Goal: Task Accomplishment & Management: Manage account settings

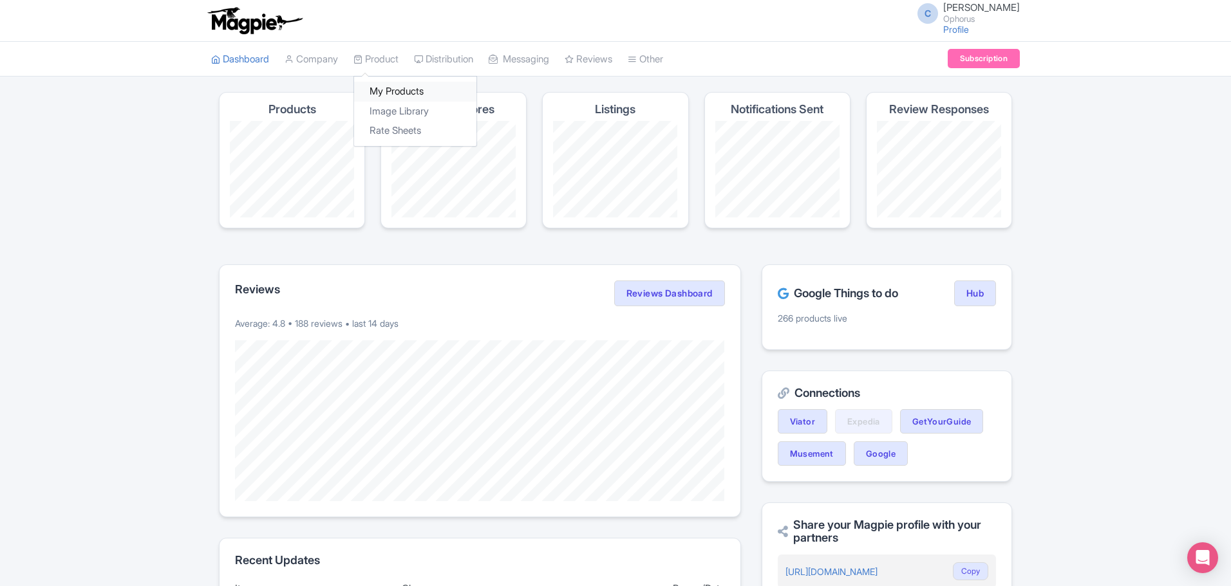
click at [398, 87] on link "My Products" at bounding box center [415, 92] width 122 height 20
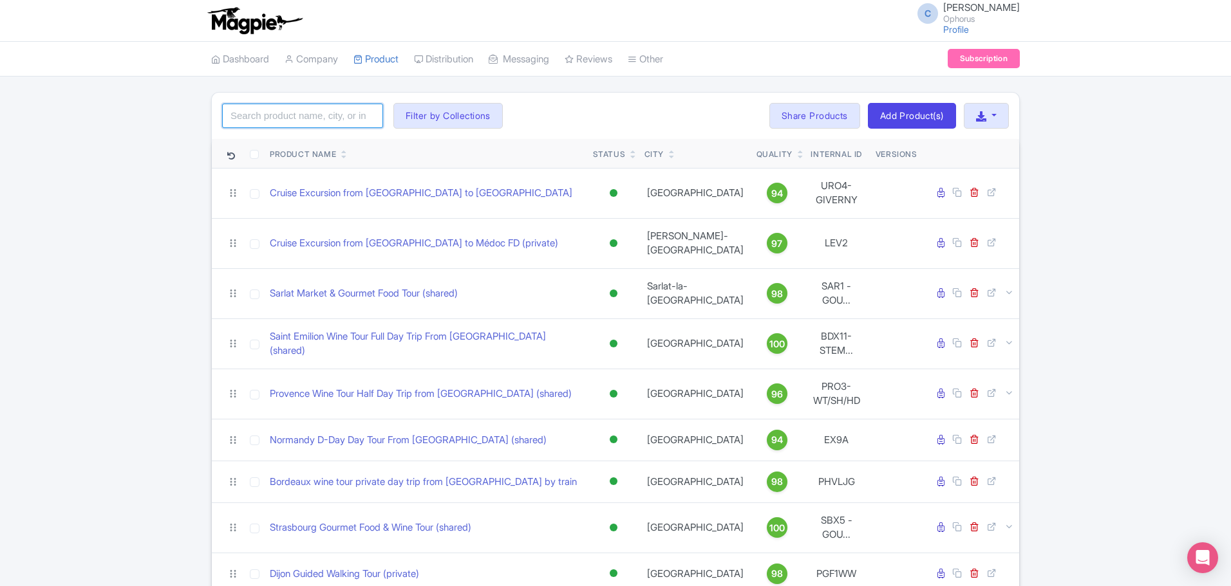
click at [310, 117] on input "search" at bounding box center [302, 116] width 161 height 24
type input "colmar"
click button "Search" at bounding box center [0, 0] width 0 height 0
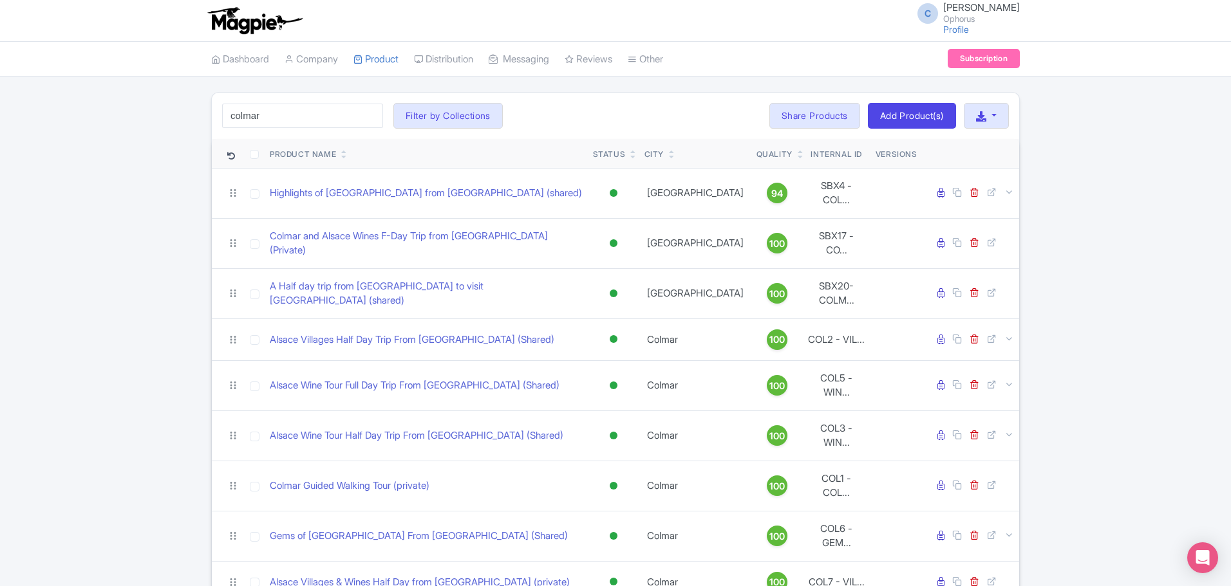
click at [160, 297] on div "colmar Search Filter by Collections Ophorus Aix en Provence Tours Ophorus Alsac…" at bounding box center [615, 544] width 1231 height 905
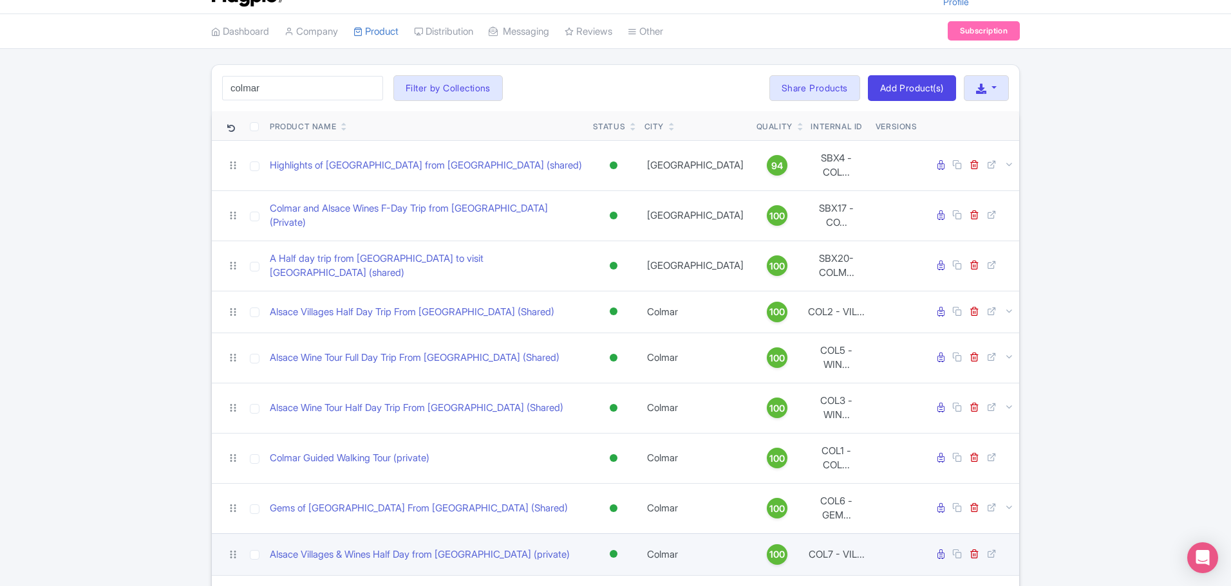
scroll to position [27, 0]
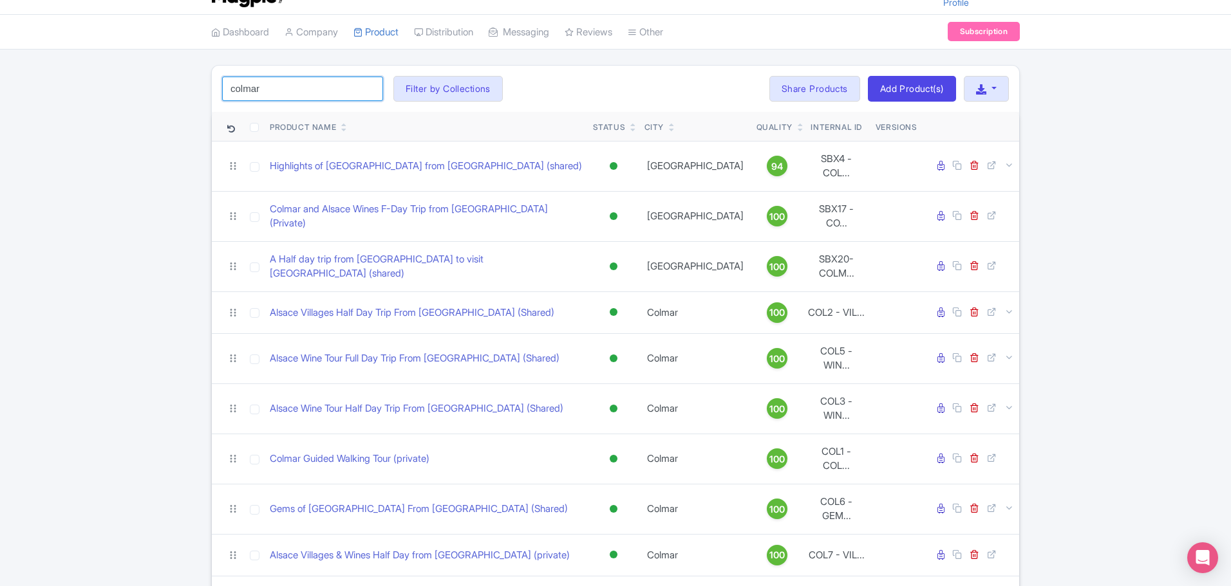
click at [248, 84] on input "colmar" at bounding box center [302, 89] width 161 height 24
click at [248, 83] on input "colmar" at bounding box center [302, 89] width 161 height 24
click at [372, 88] on input "colmar" at bounding box center [302, 89] width 161 height 24
click at [455, 89] on button "Filter by Collections" at bounding box center [447, 89] width 109 height 26
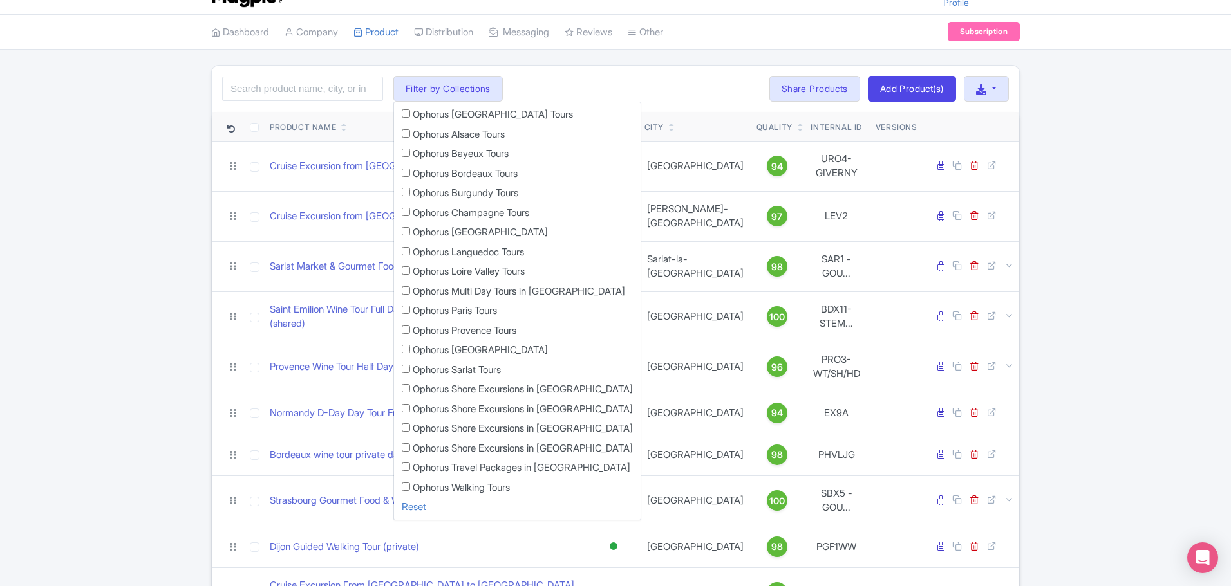
click at [406, 465] on input "Ophorus Travel Packages in [GEOGRAPHIC_DATA]" at bounding box center [406, 467] width 8 height 8
checkbox input "true"
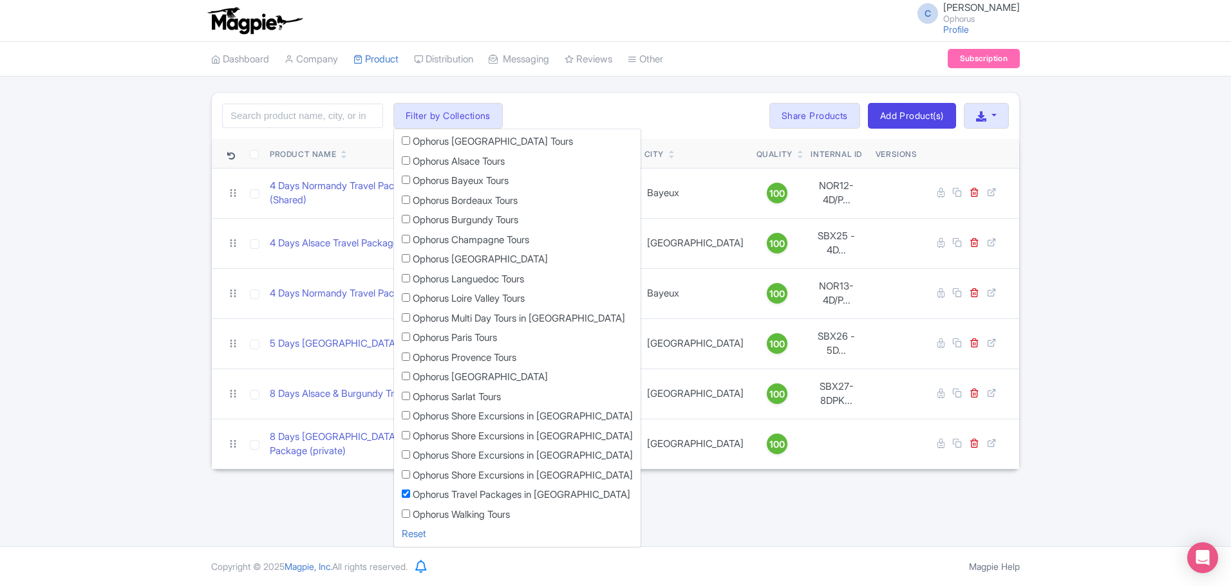
scroll to position [0, 0]
drag, startPoint x: 149, startPoint y: 320, endPoint x: 143, endPoint y: 314, distance: 9.1
click at [145, 314] on div "Search Filter by Collections Ophorus Aix en Provence Tours Ophorus Alsace Tours…" at bounding box center [615, 281] width 1231 height 378
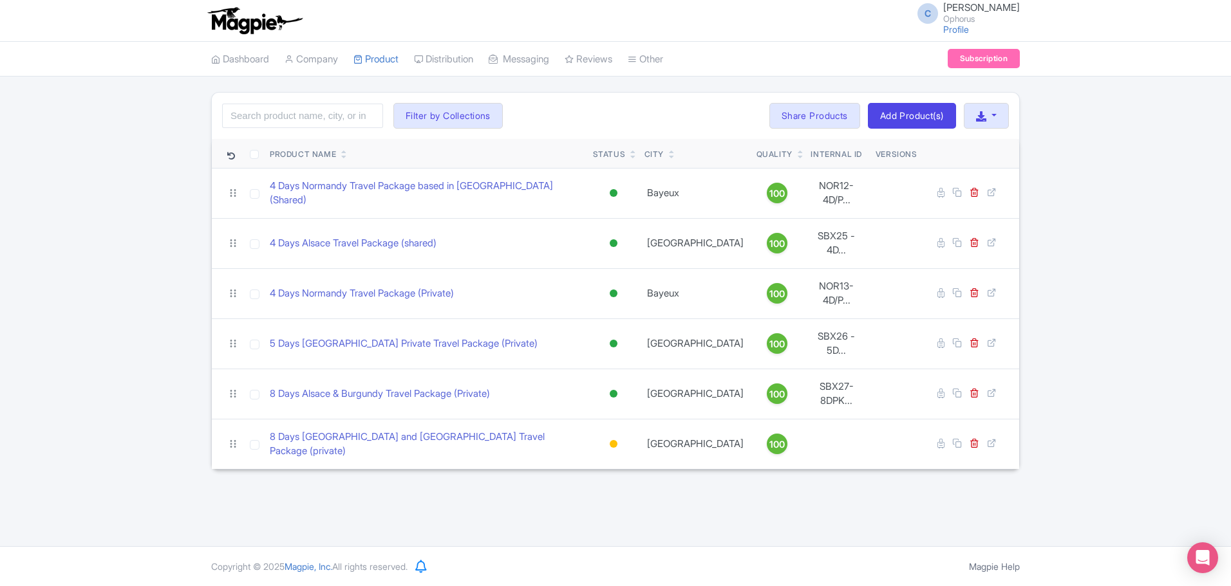
click at [669, 151] on icon at bounding box center [672, 152] width 6 height 8
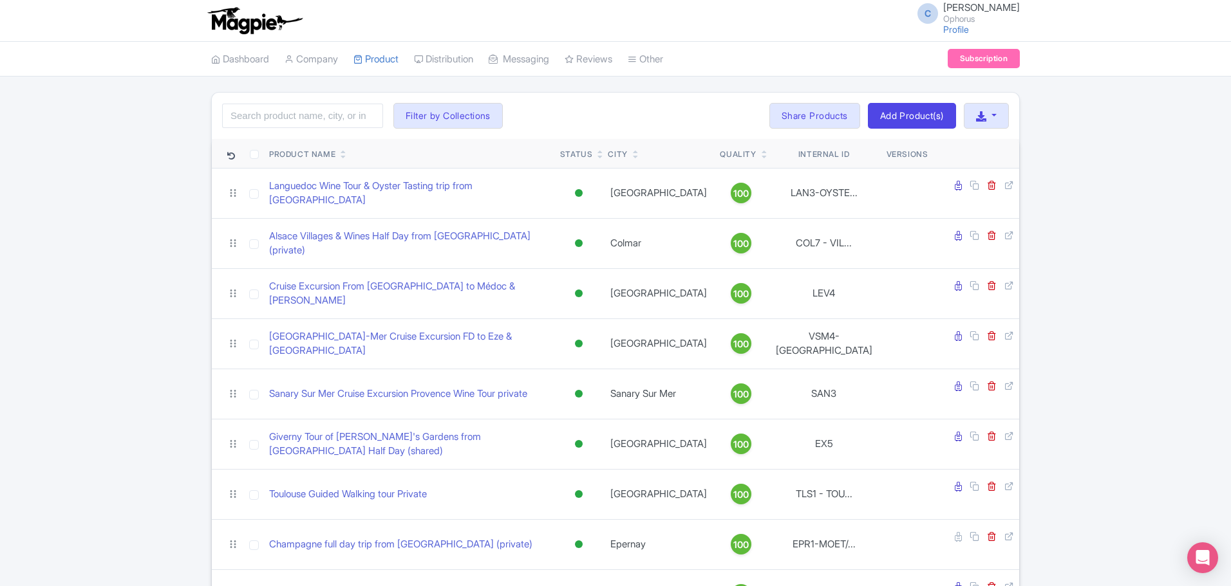
click at [639, 151] on icon at bounding box center [636, 152] width 6 height 8
click at [639, 158] on icon at bounding box center [636, 157] width 6 height 8
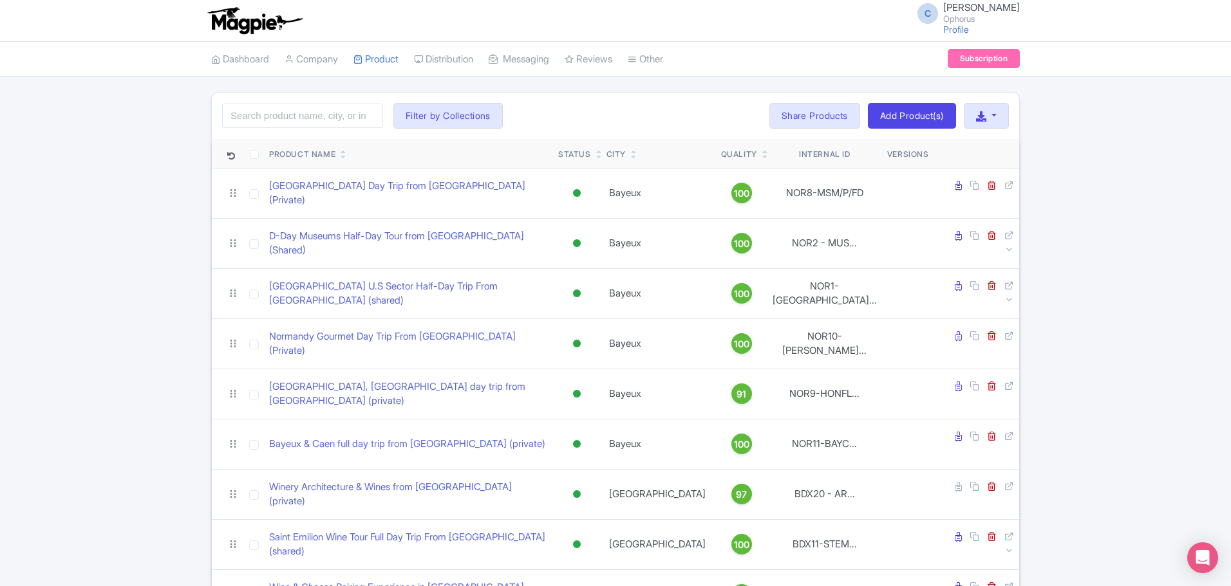
click at [637, 158] on icon at bounding box center [634, 157] width 6 height 8
click at [639, 151] on icon at bounding box center [636, 152] width 6 height 8
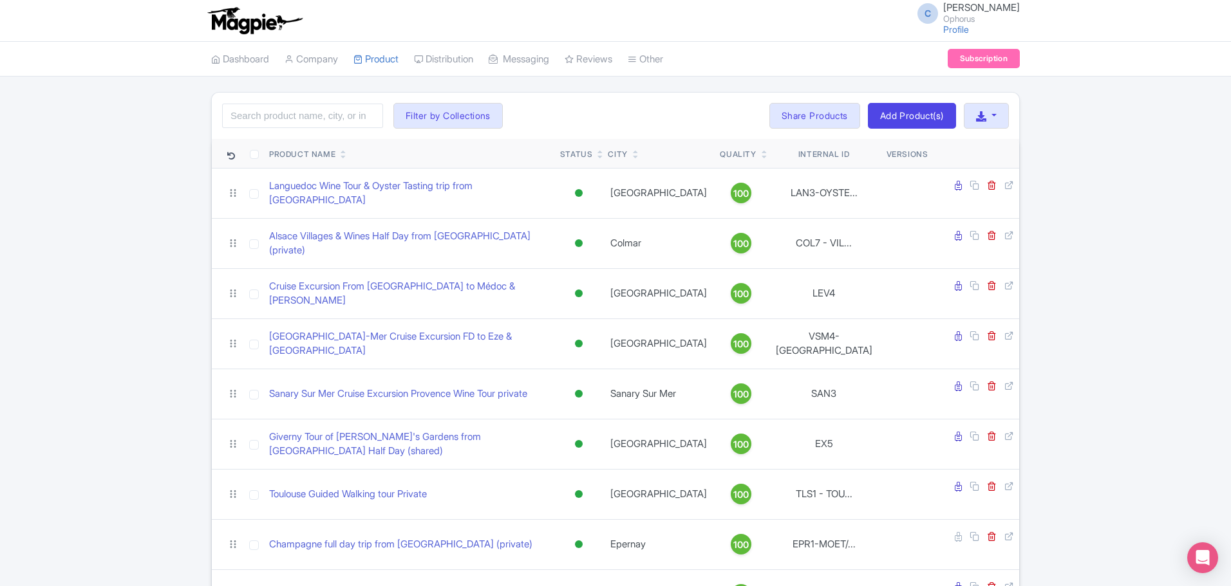
click at [639, 156] on icon at bounding box center [636, 157] width 6 height 8
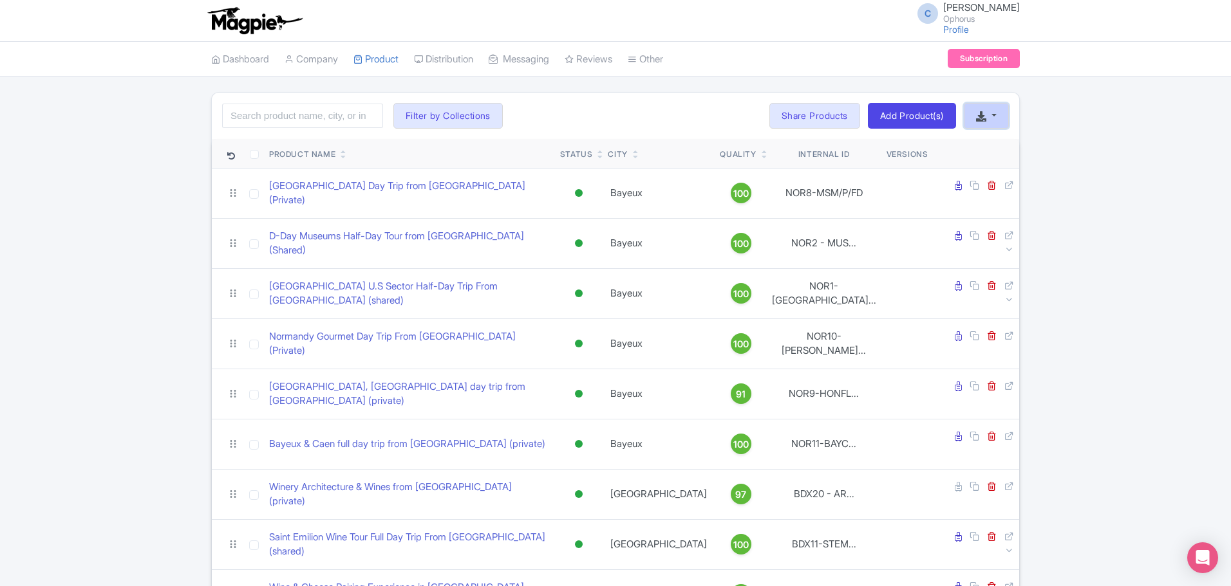
click at [977, 116] on icon "button" at bounding box center [981, 116] width 10 height 10
click at [991, 115] on button "button" at bounding box center [986, 116] width 45 height 26
click at [1012, 154] on link "Download Product List" at bounding box center [1027, 146] width 127 height 20
click at [426, 106] on button "Filter by Collections" at bounding box center [447, 116] width 109 height 26
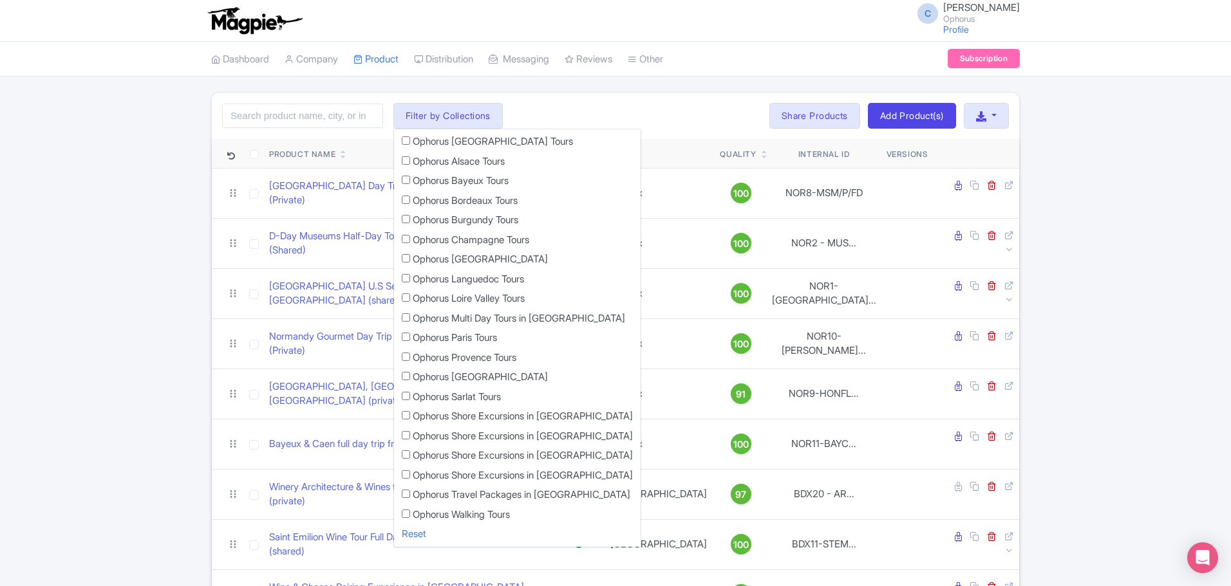
click at [447, 319] on label "Ophorus Multi Day Tours in France" at bounding box center [519, 319] width 212 height 15
click at [410, 319] on input "Ophorus Multi Day Tours in France" at bounding box center [406, 318] width 8 height 8
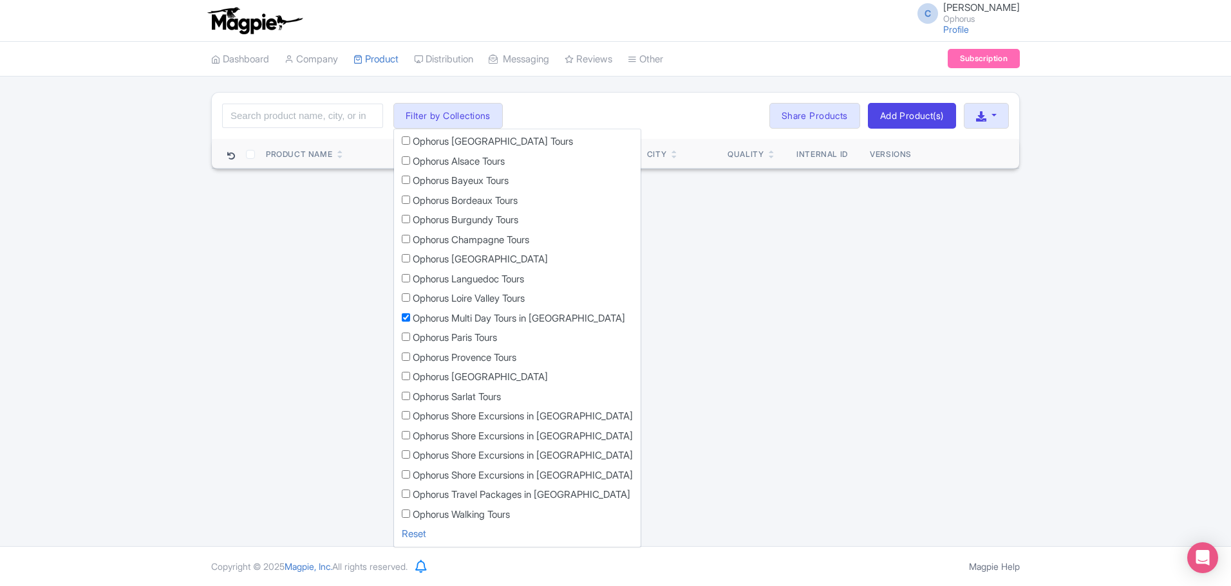
click at [422, 319] on label "Ophorus Multi Day Tours in France" at bounding box center [519, 319] width 212 height 15
click at [410, 319] on input "Ophorus Multi Day Tours in France" at bounding box center [406, 318] width 8 height 8
checkbox input "false"
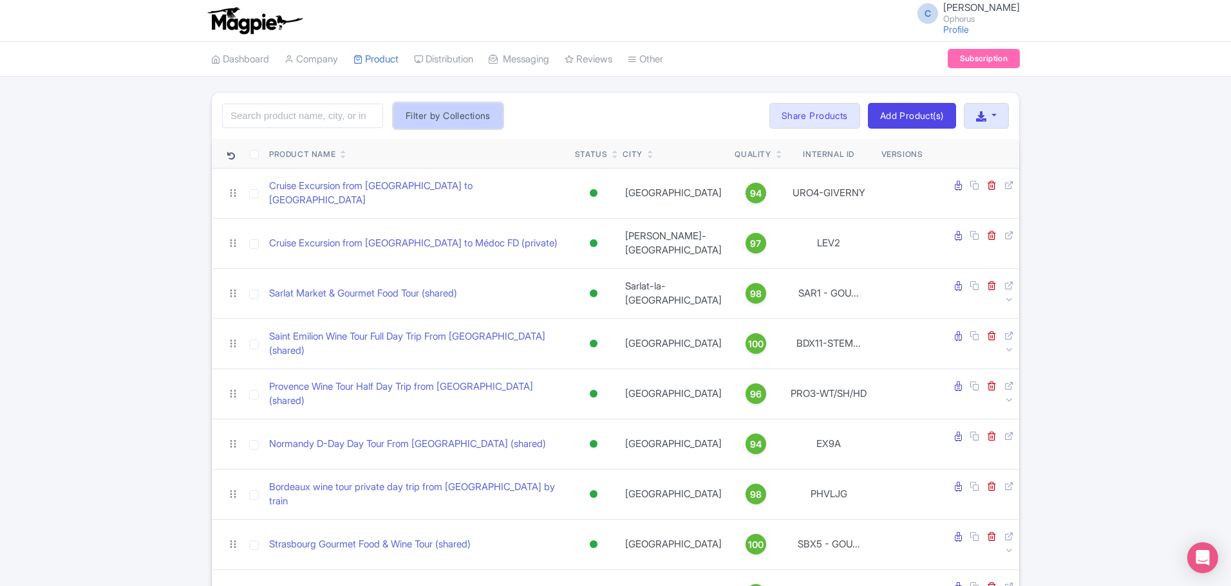
click at [457, 115] on button "Filter by Collections" at bounding box center [447, 116] width 109 height 26
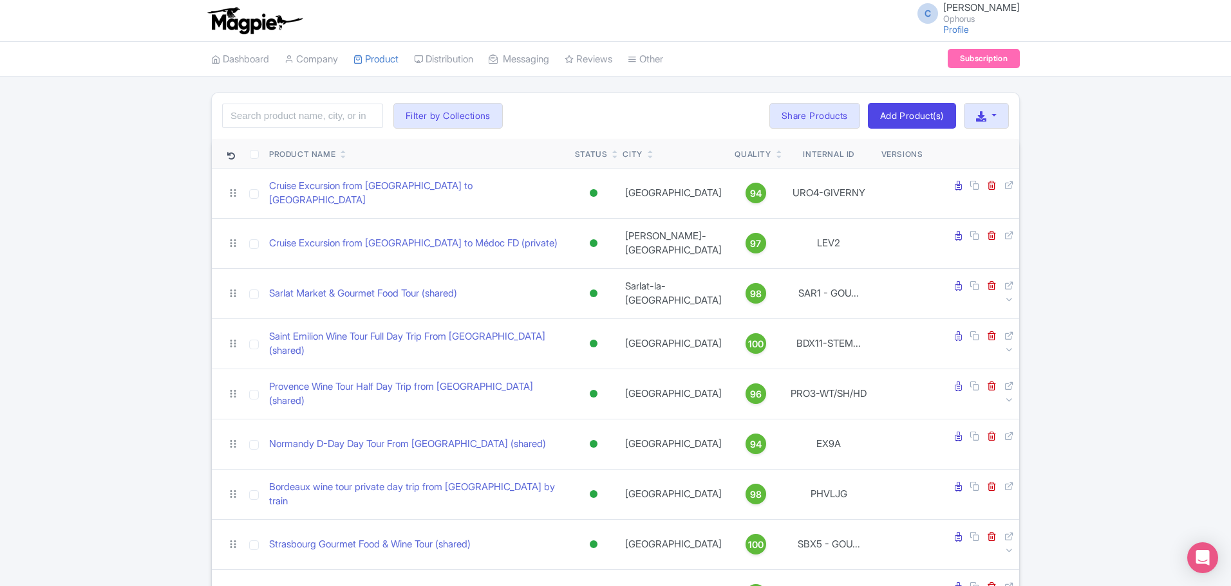
click at [324, 100] on div "Search Filter by Collections Ophorus Aix en Provence Tours Ophorus Alsace Tours…" at bounding box center [615, 116] width 807 height 46
click at [270, 117] on input "search" at bounding box center [302, 116] width 161 height 24
click button "Search" at bounding box center [0, 0] width 0 height 0
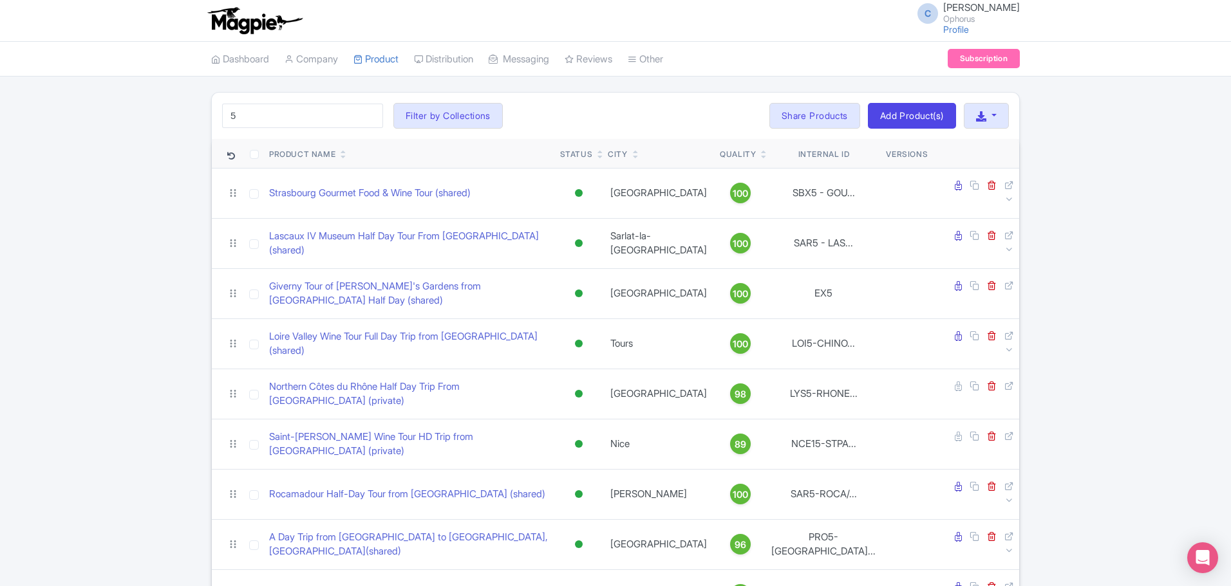
click at [280, 109] on input "5" at bounding box center [302, 116] width 161 height 24
click button "Search" at bounding box center [0, 0] width 0 height 0
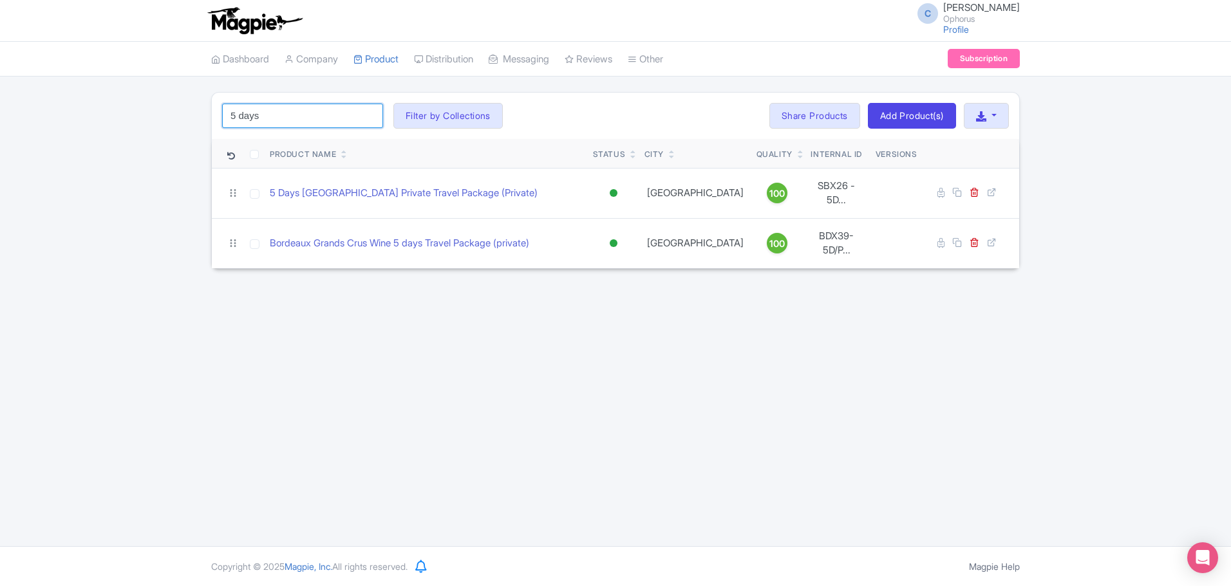
click at [236, 112] on input "5 days" at bounding box center [302, 116] width 161 height 24
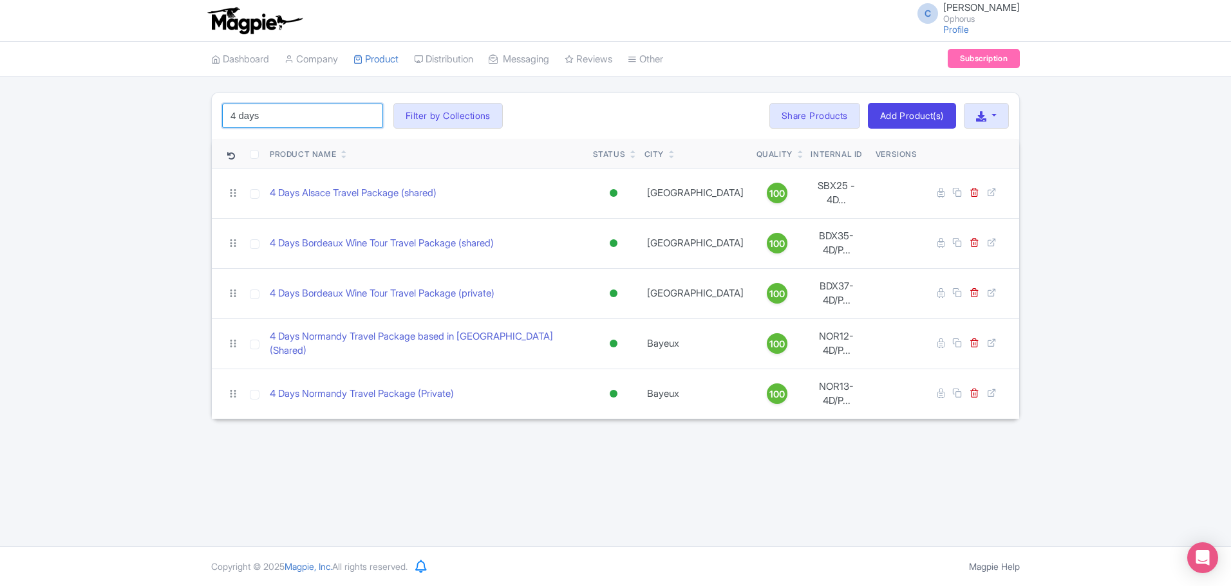
type input "4 days"
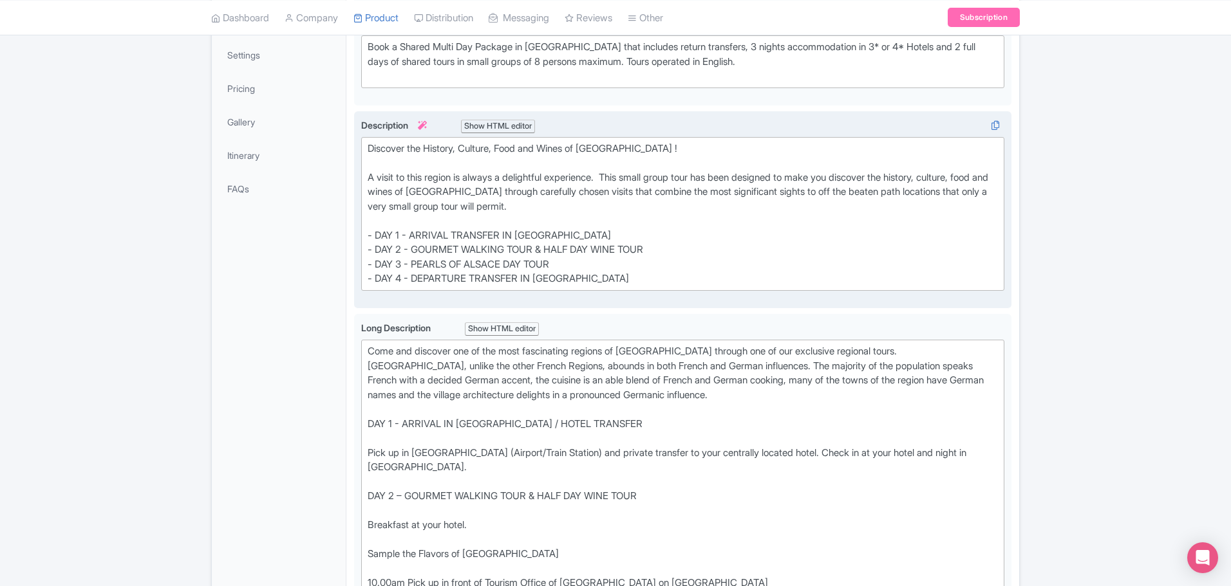
scroll to position [272, 0]
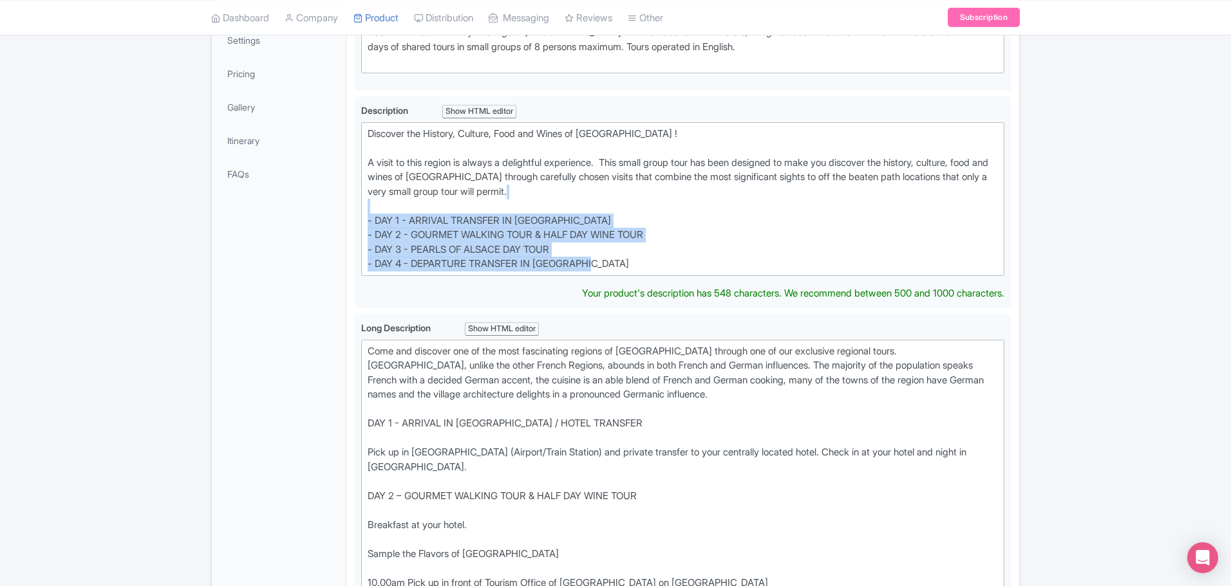
drag, startPoint x: 600, startPoint y: 274, endPoint x: 315, endPoint y: 211, distance: 291.4
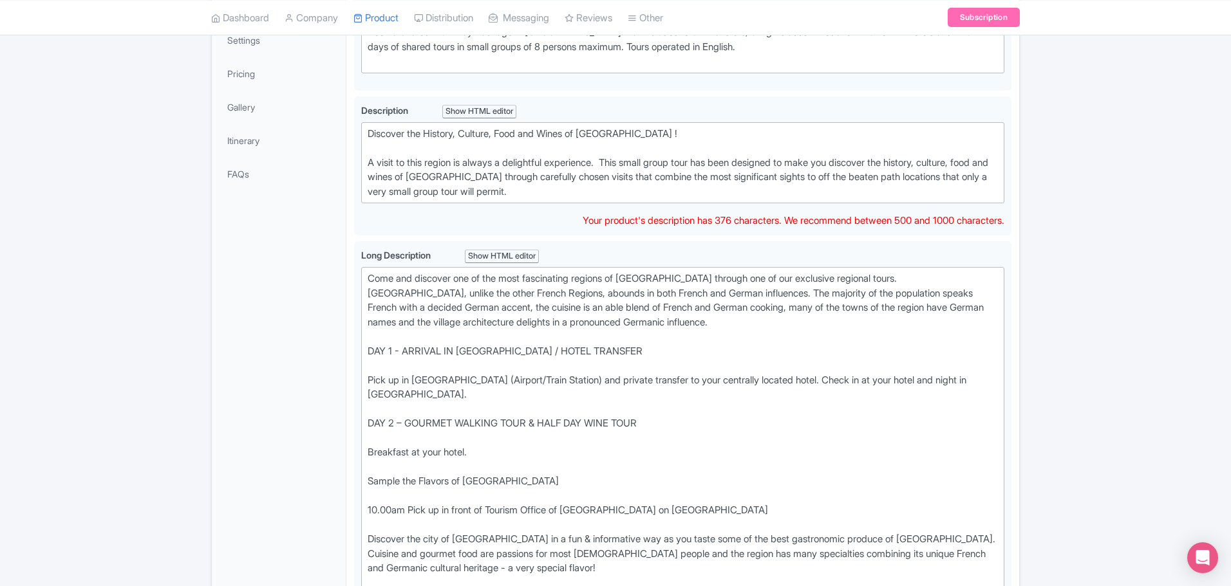
type trix-editor "<div>Discover the History, Culture, Food and Wines of Alsace !<br><br>A visit t…"
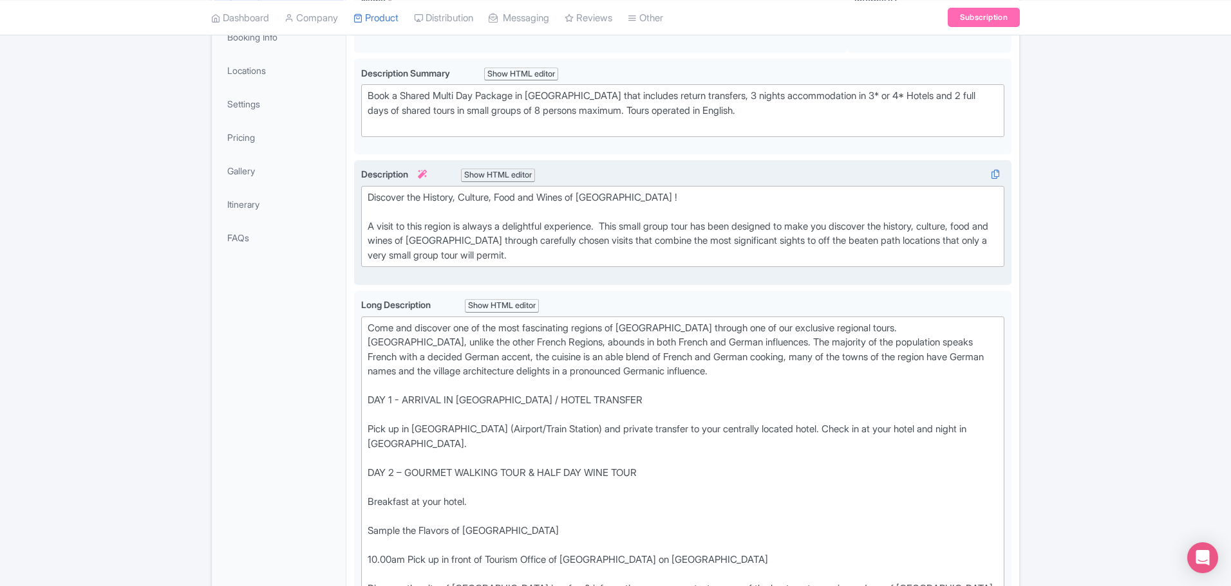
scroll to position [15, 0]
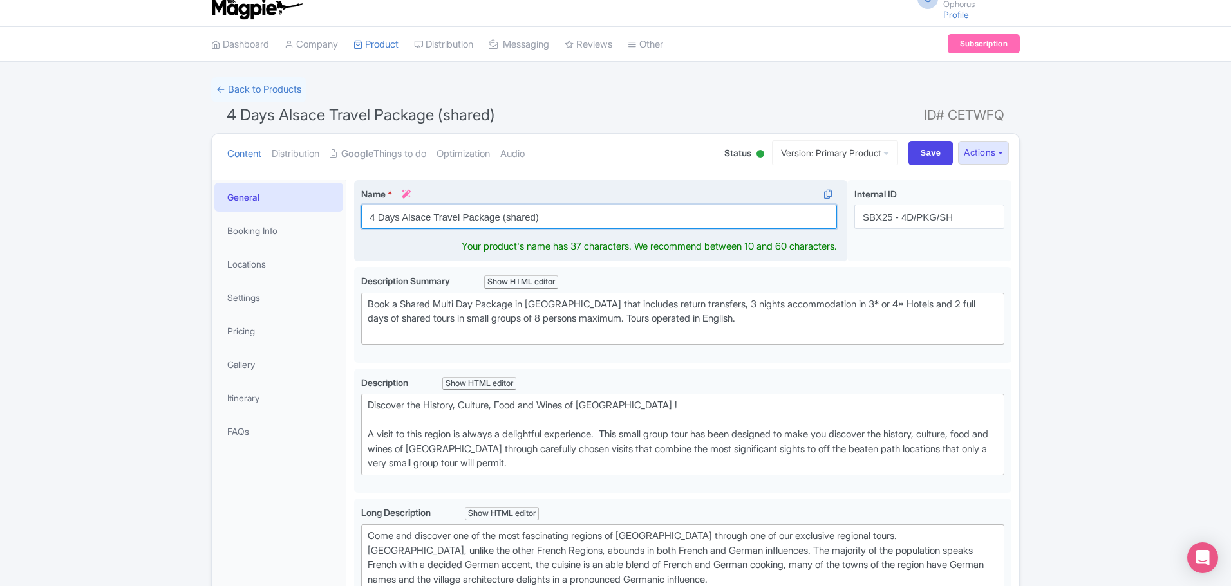
click at [373, 220] on input "4 Days Alsace Travel Package (shared)" at bounding box center [599, 217] width 476 height 24
click at [399, 218] on input "5 Days Alsace Travel Package (shared)" at bounding box center [599, 217] width 476 height 24
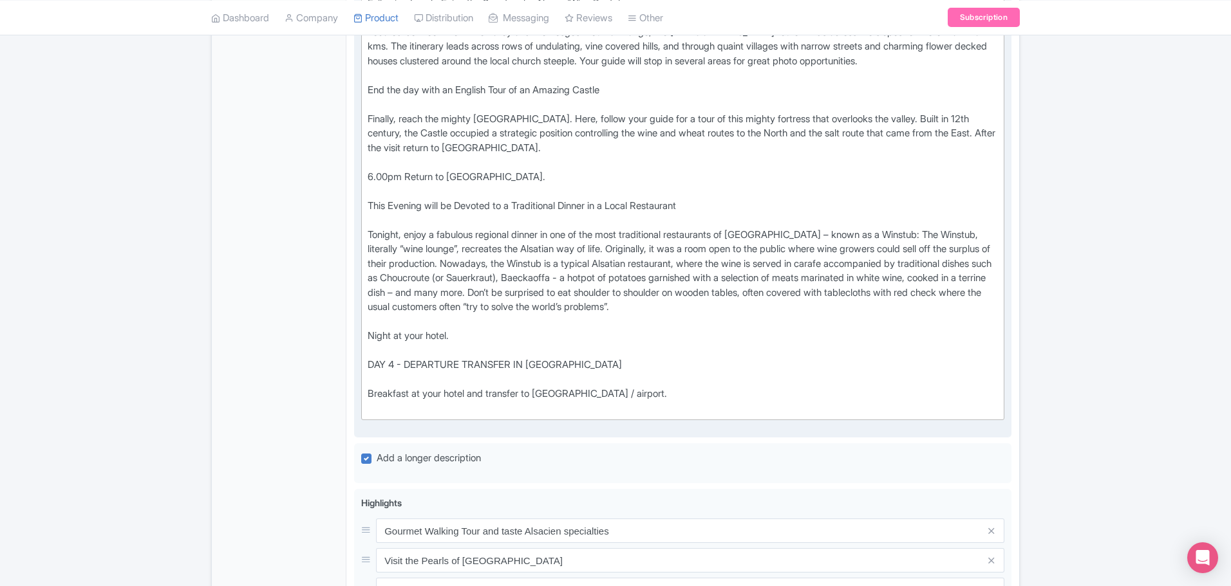
scroll to position [1495, 0]
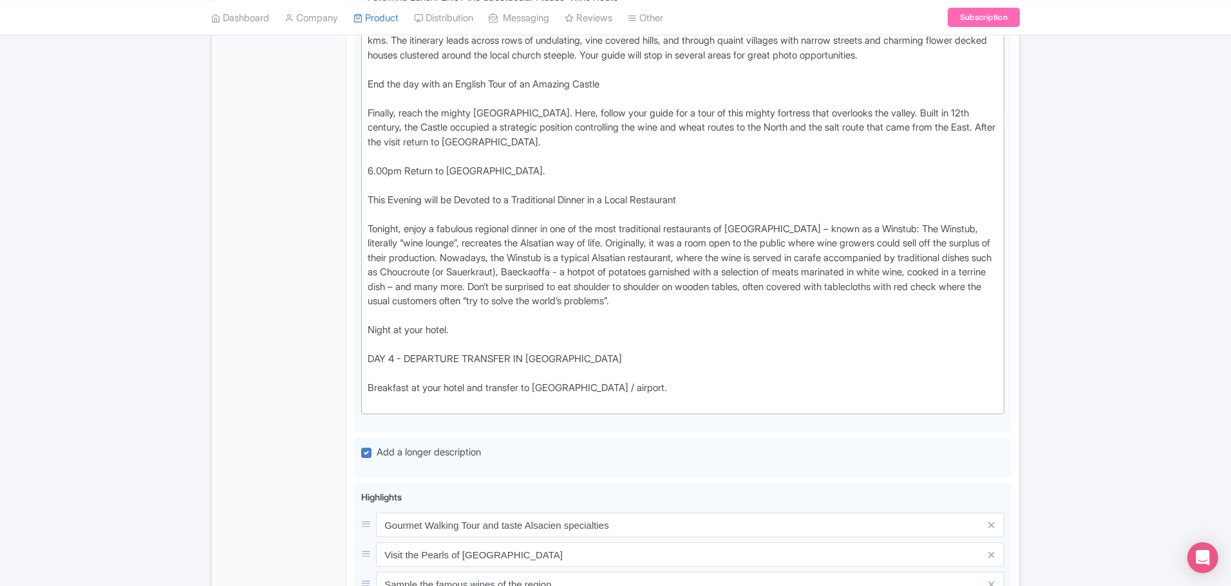
type input "5 Day Alsace Travel Package (shared)"
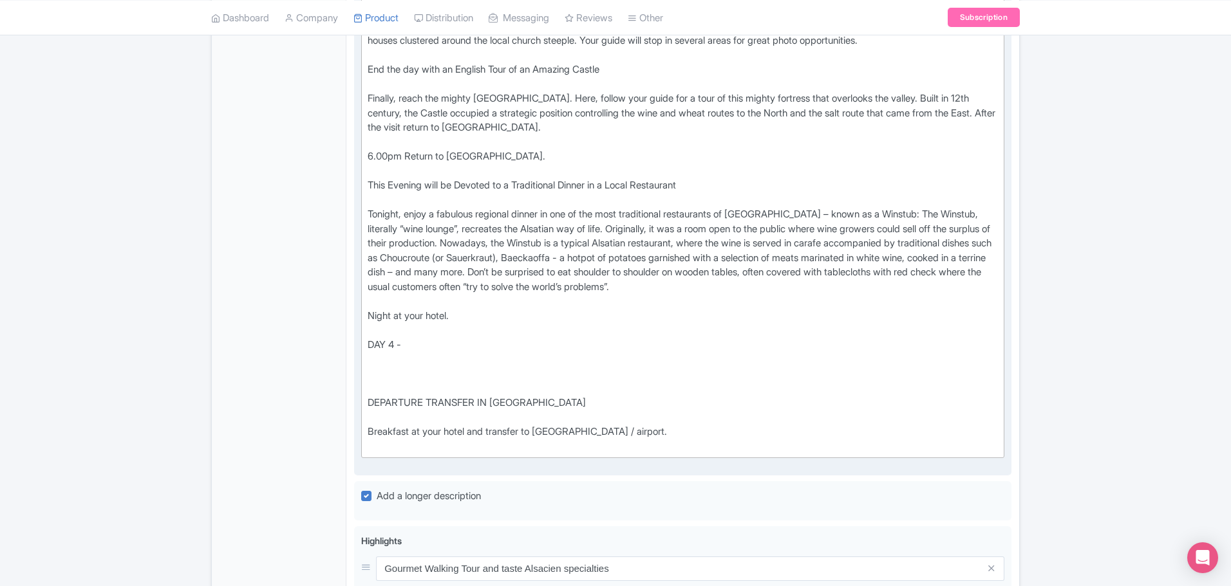
paste trix-editor "Embark on an unforgettable adventure through the captivating Black Forest regio…"
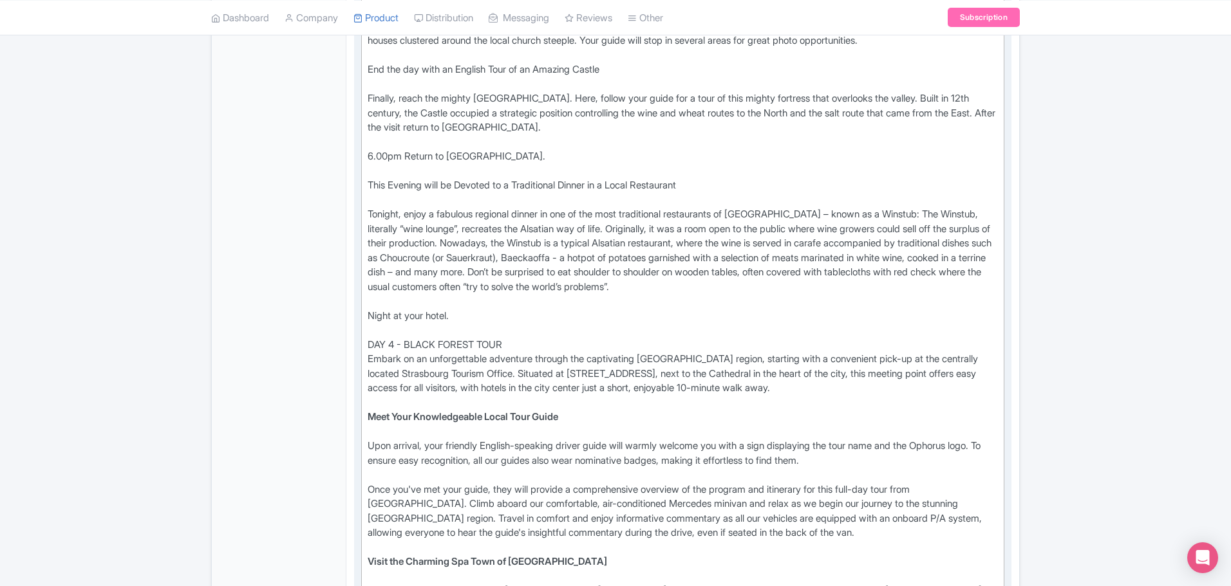
click at [364, 332] on trix-editor "Come and discover one of the most fascinating regions of France through one of …" at bounding box center [682, 56] width 643 height 2052
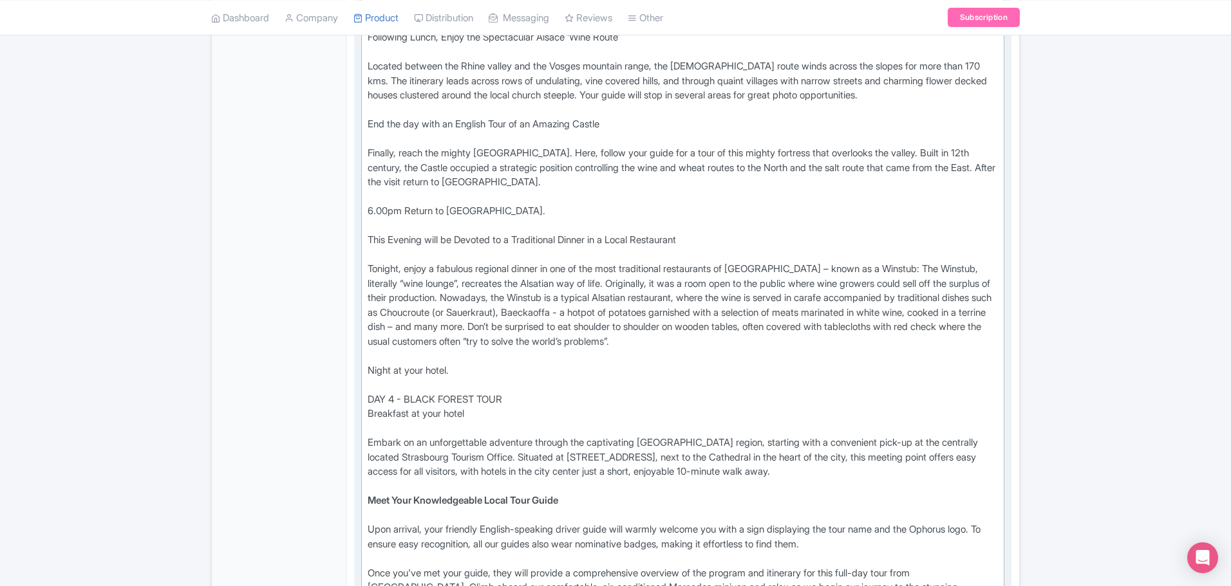
scroll to position [1560, 0]
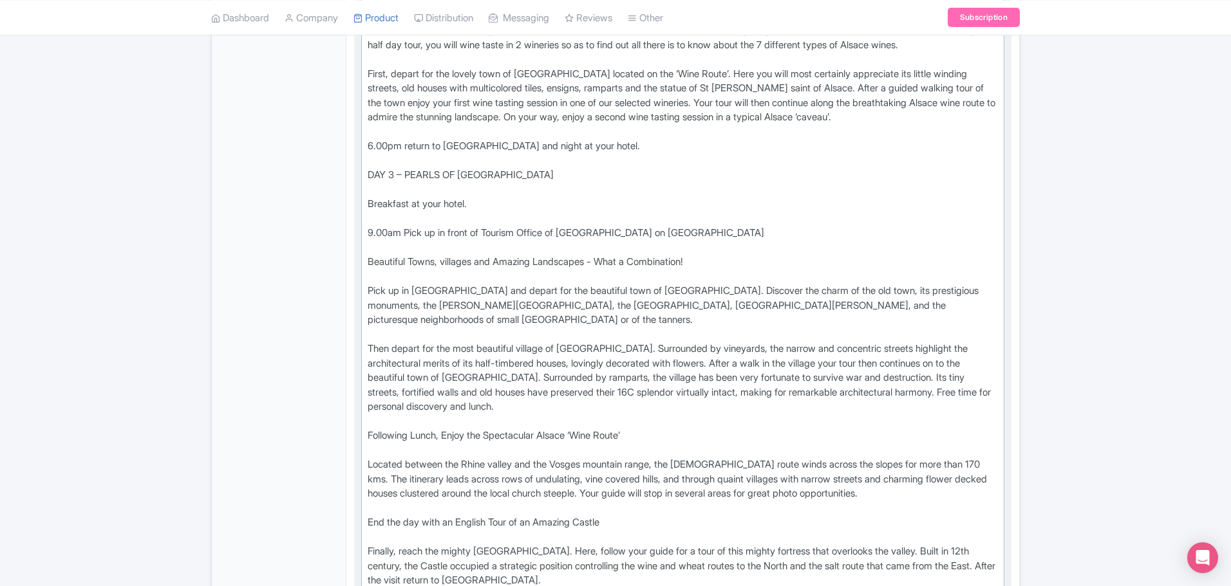
scroll to position [1045, 0]
click at [421, 226] on div "Come and discover one of the most fascinating regions of France through one of …" at bounding box center [683, 187] width 630 height 1405
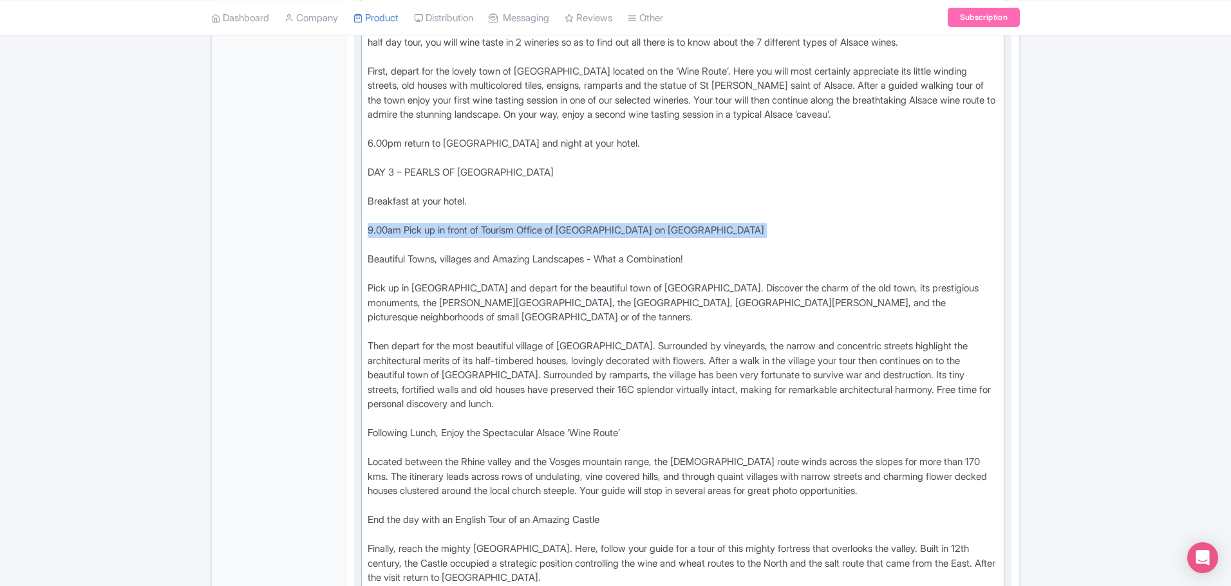
click at [421, 226] on div "Come and discover one of the most fascinating regions of France through one of …" at bounding box center [683, 187] width 630 height 1405
copy div "9.00am Pick up in front of Tourism Office of Strasbourg on Cathedral Square"
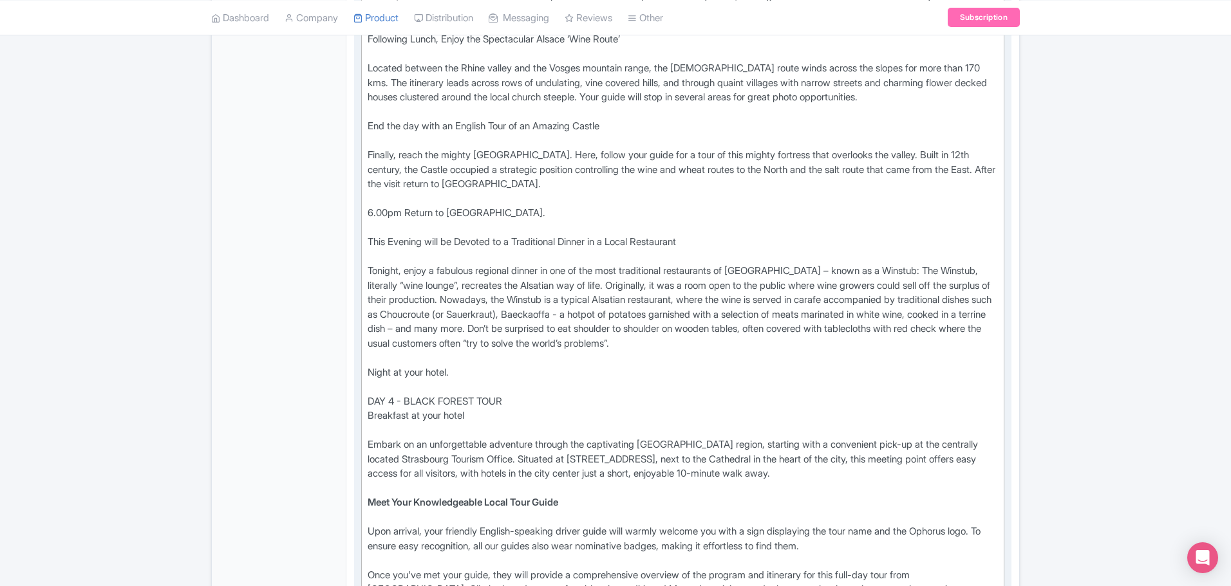
scroll to position [1560, 0]
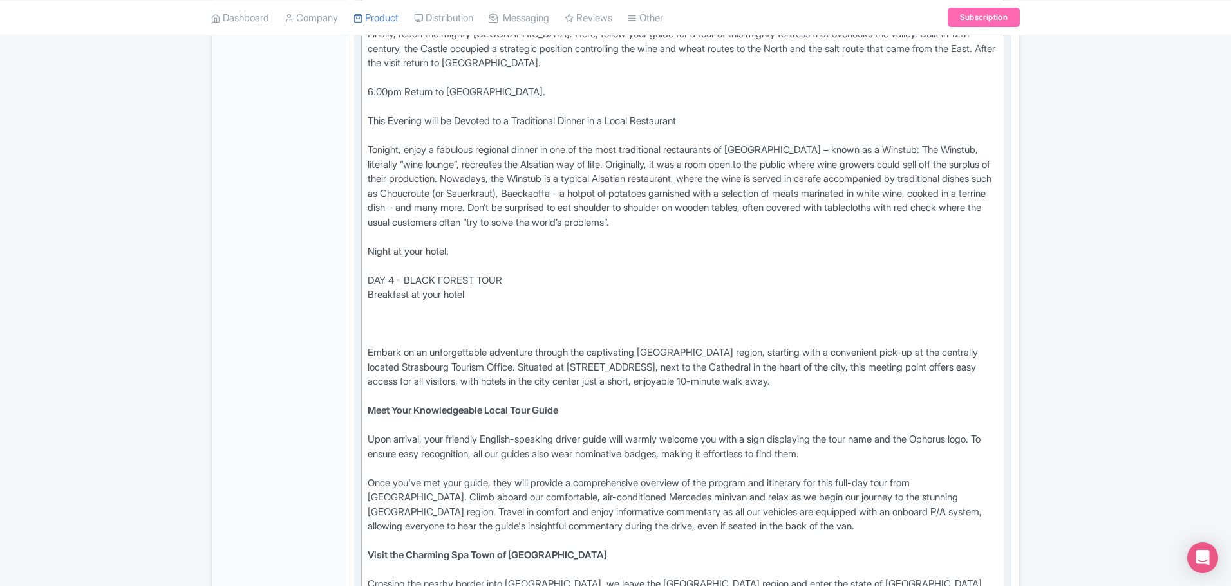
paste trix-editor "&nbsp;9.00am Pick up in front of Tourism Office of Strasbourg on Cathedral Squa…"
click at [366, 306] on trix-editor "Come and discover one of the most fascinating regions of France through one of …" at bounding box center [682, 21] width 643 height 2110
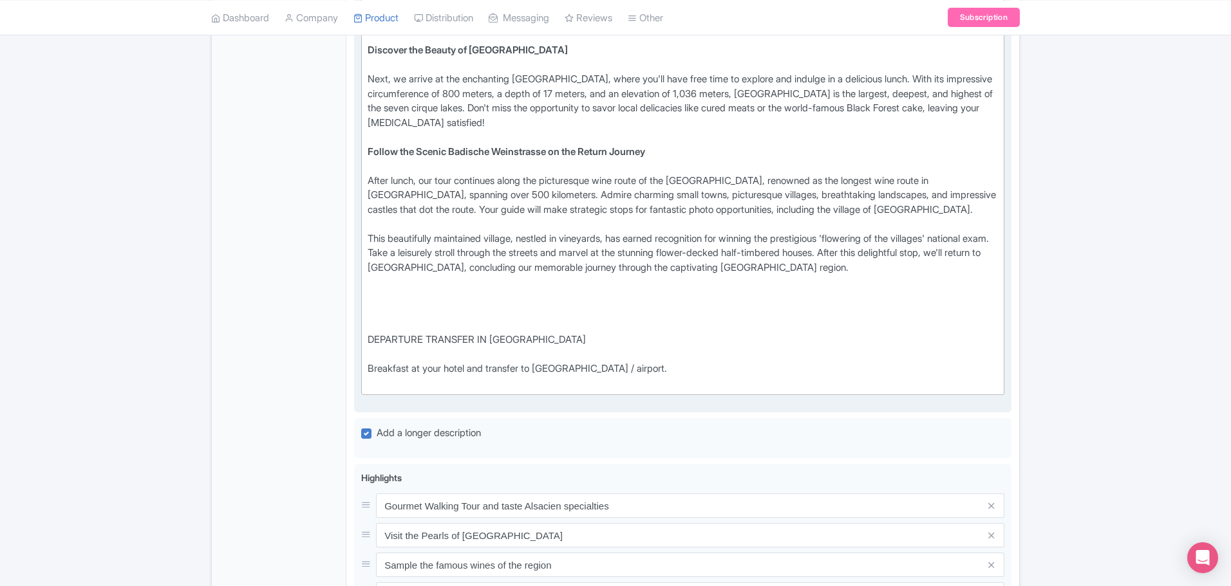
scroll to position [2332, 0]
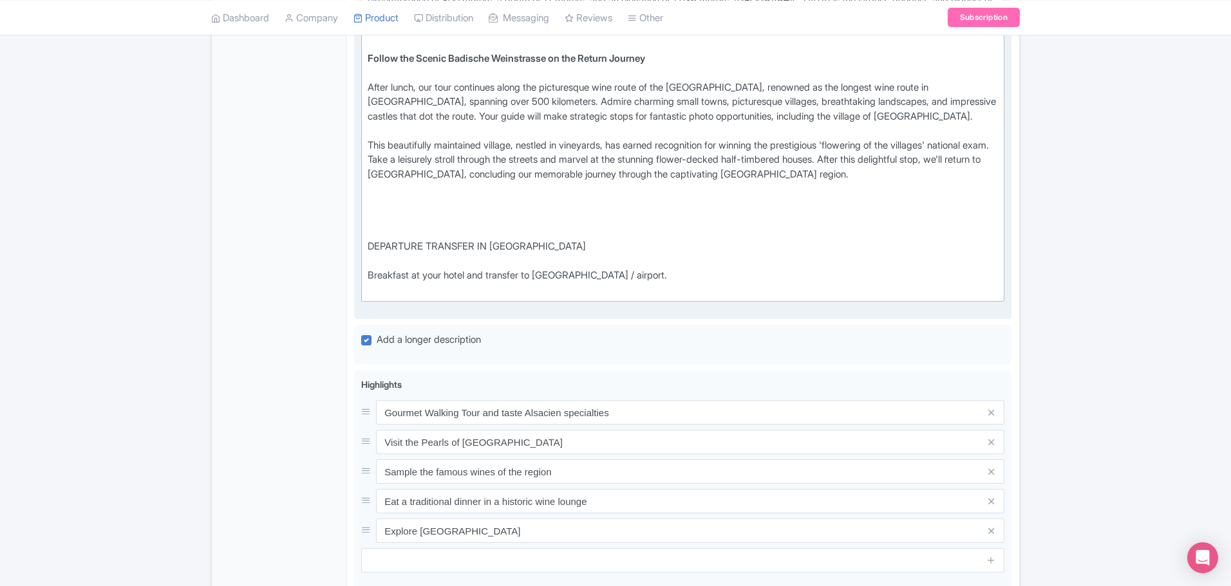
click at [960, 158] on div "This beautifully maintained village, nestled in vineyards, has earned recogniti…" at bounding box center [683, 167] width 630 height 58
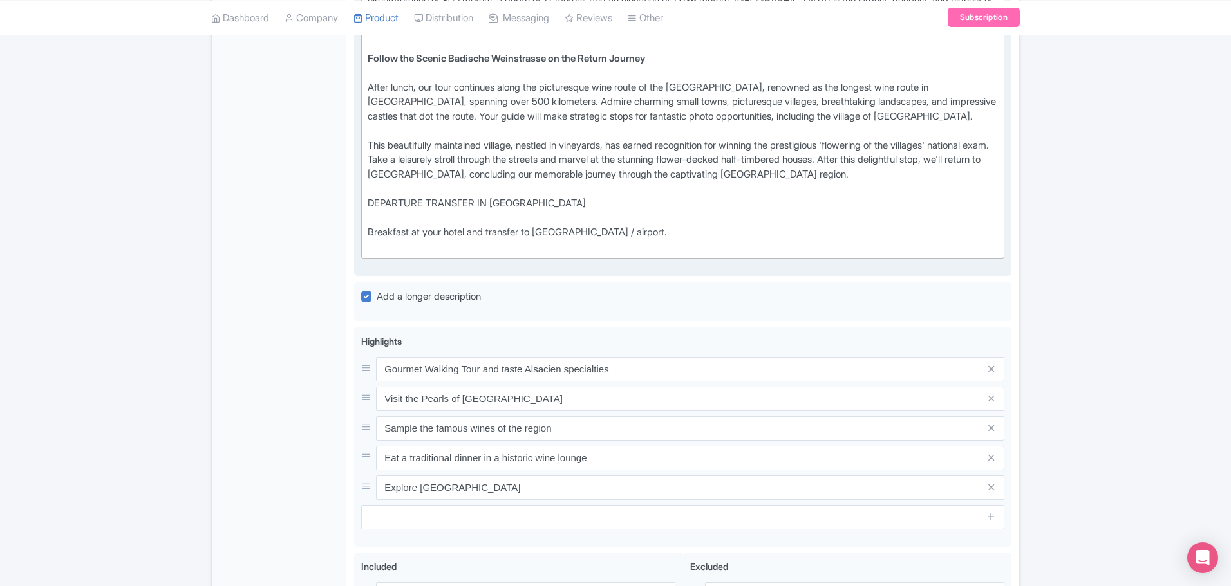
click at [370, 187] on div "DEPARTURE TRANSFER IN STRASBOURG Breakfast at your hotel and transfer to Strasb…" at bounding box center [683, 218] width 630 height 73
click at [375, 189] on div "DDEPARTURE TRANSFER IN STRASBOURG Breakfast at your hotel and transfer to Stras…" at bounding box center [683, 218] width 630 height 73
click at [435, 200] on div "DAY 5 - DEPARTURE TRANSFER IN STRASBOURG Breakfast at your hotel and transfer t…" at bounding box center [683, 218] width 630 height 73
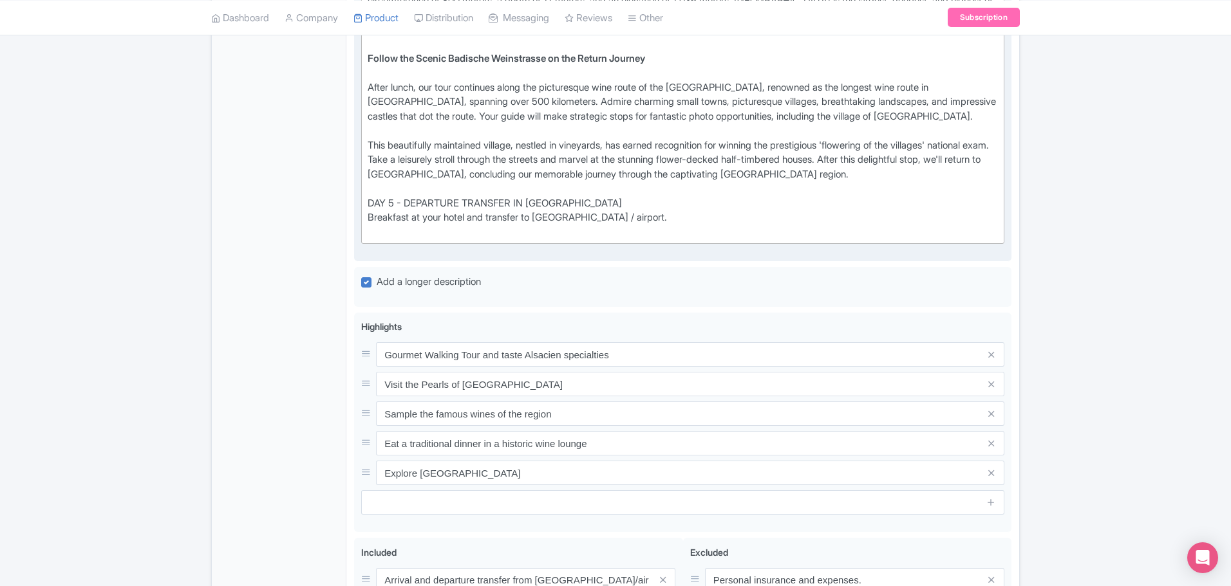
type trix-editor "<div>Come and discover one of the most fascinating regions of France through on…"
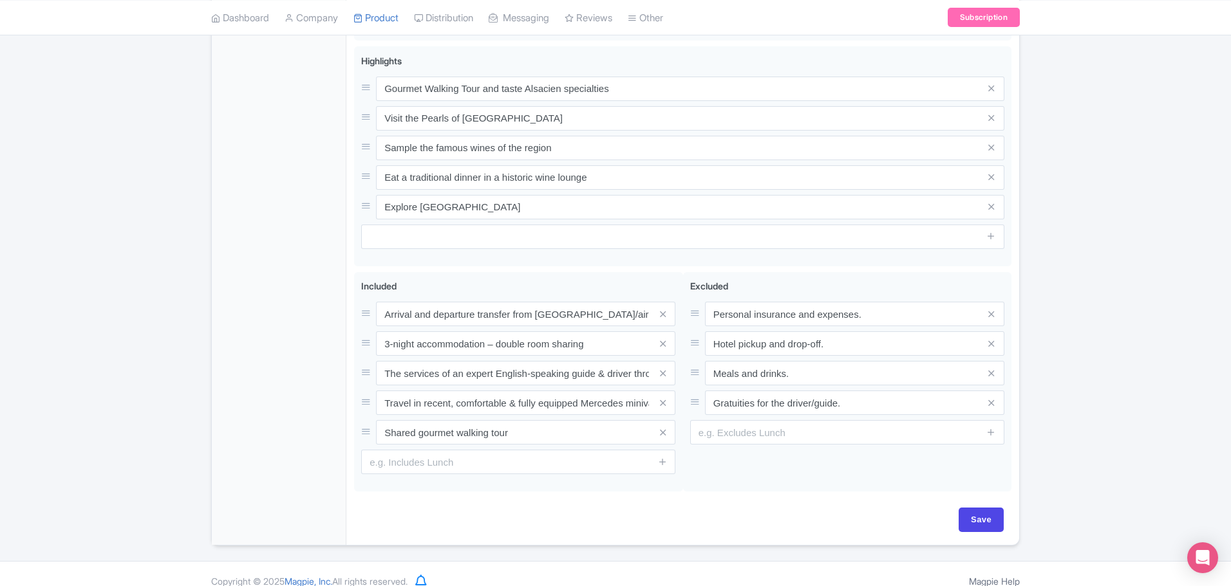
scroll to position [2614, 0]
click at [984, 507] on input "Save" at bounding box center [981, 519] width 45 height 24
type input "Saving..."
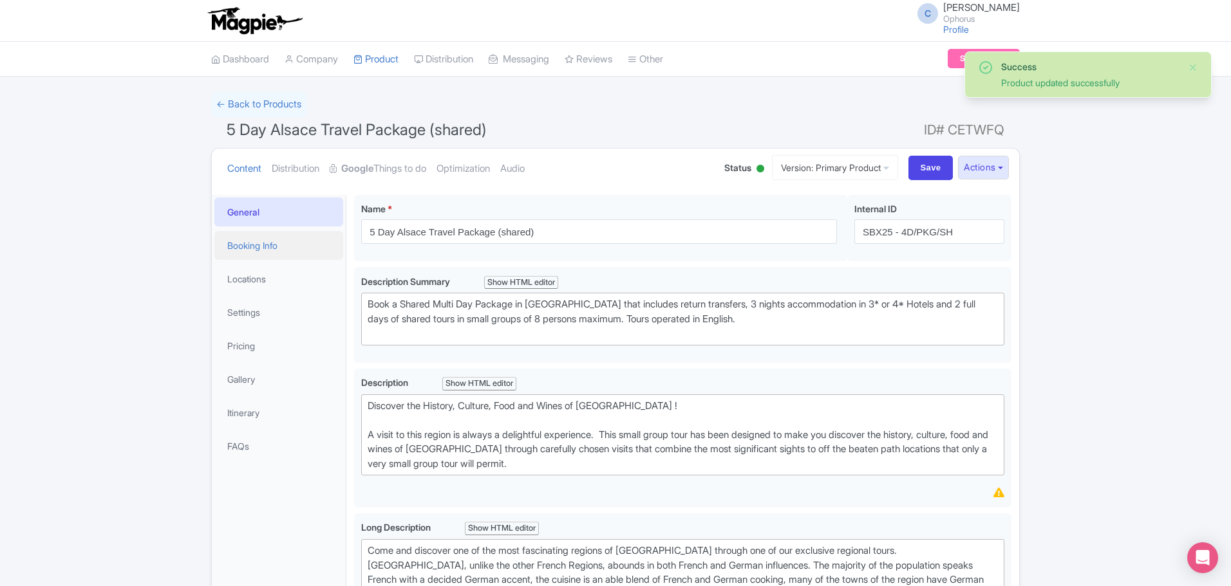
click at [256, 241] on link "Booking Info" at bounding box center [278, 245] width 129 height 29
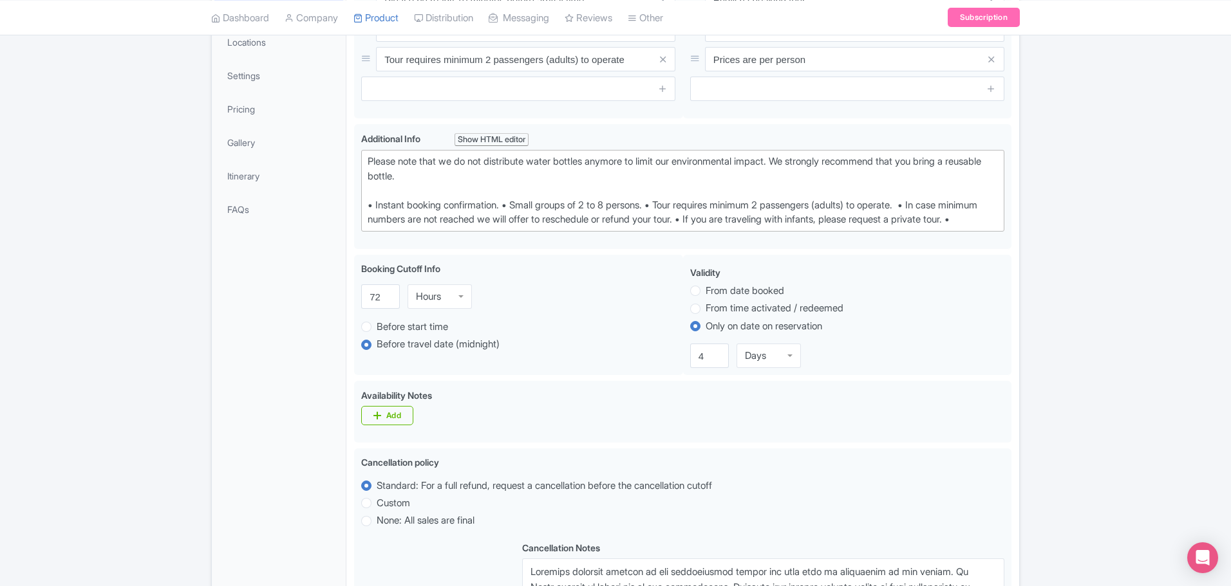
scroll to position [257, 0]
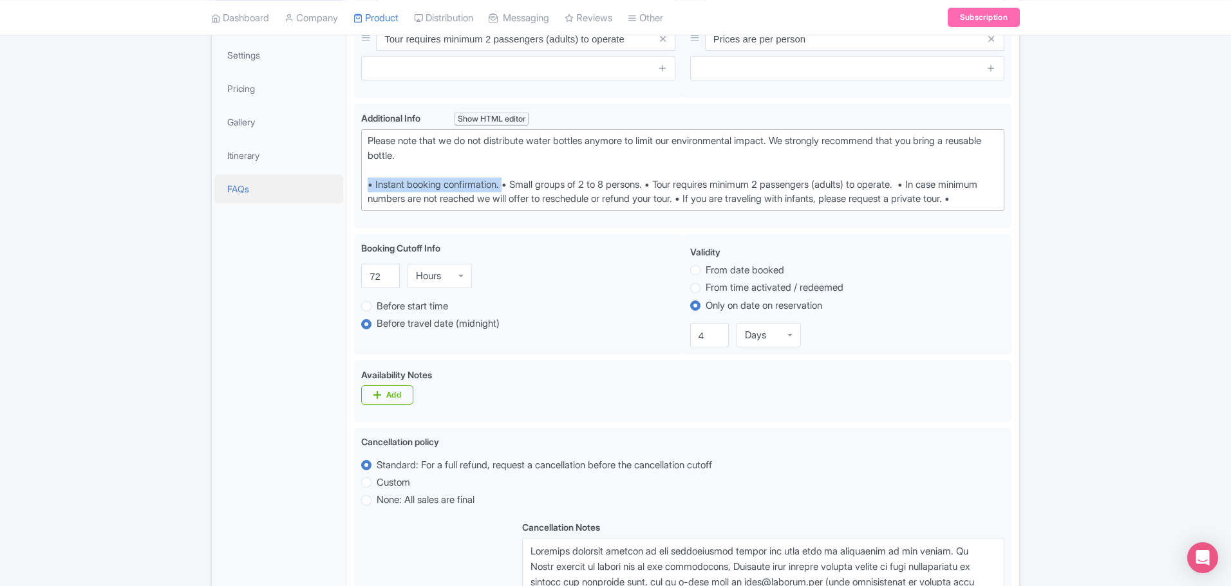
drag, startPoint x: 511, startPoint y: 185, endPoint x: 265, endPoint y: 180, distance: 246.0
click at [275, 180] on div "General Booking Info Locations Settings Pricing Gallery Itinerary FAQs 5 Day Al…" at bounding box center [615, 584] width 807 height 1309
type trix-editor "<div>Please note that we do not distribute water bottles anymore to limit our e…"
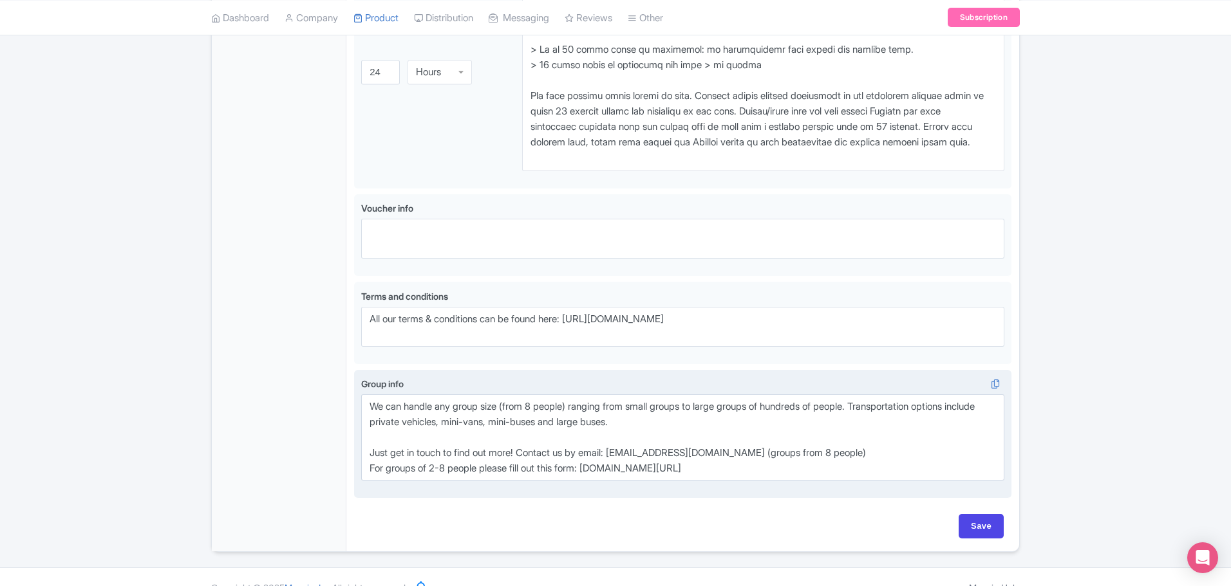
scroll to position [966, 0]
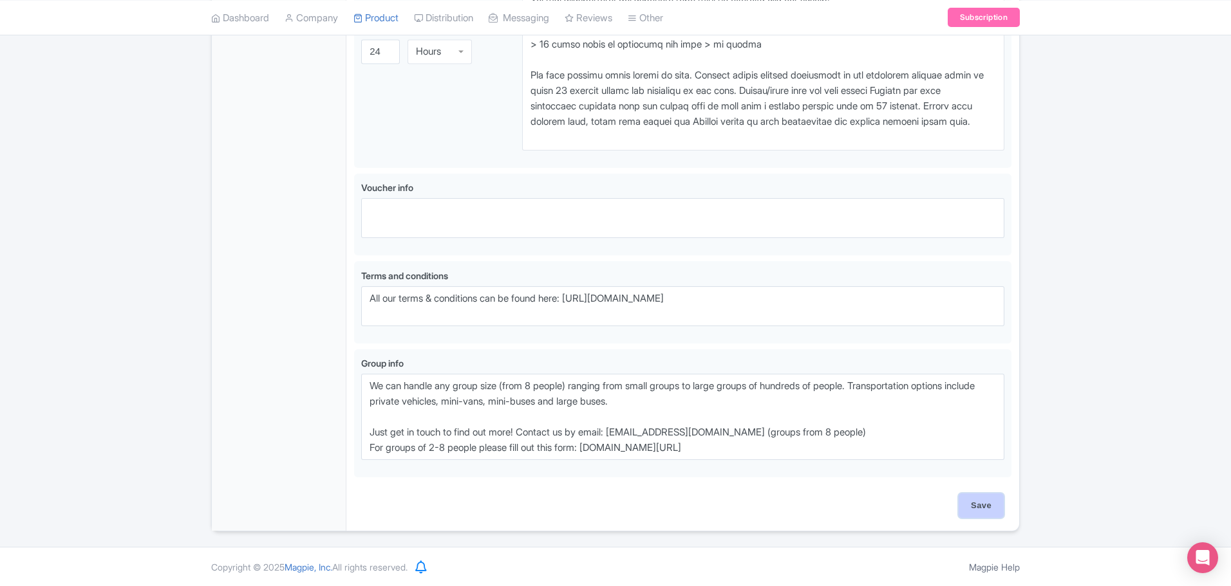
click at [991, 505] on input "Save" at bounding box center [981, 506] width 45 height 24
type input "Saving..."
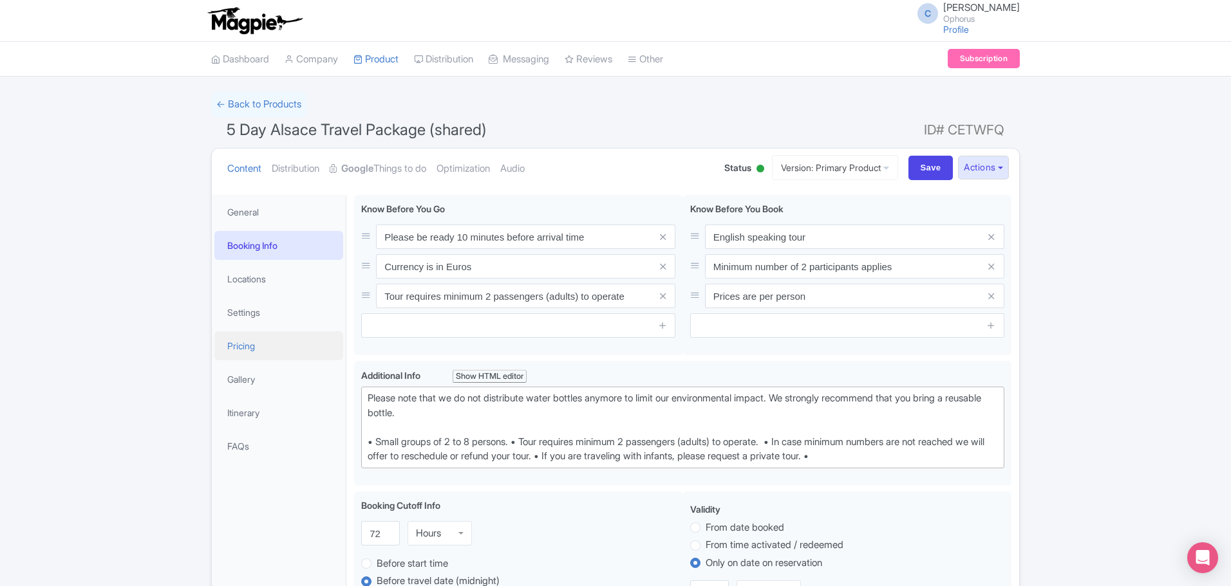
click at [247, 347] on link "Pricing" at bounding box center [278, 346] width 129 height 29
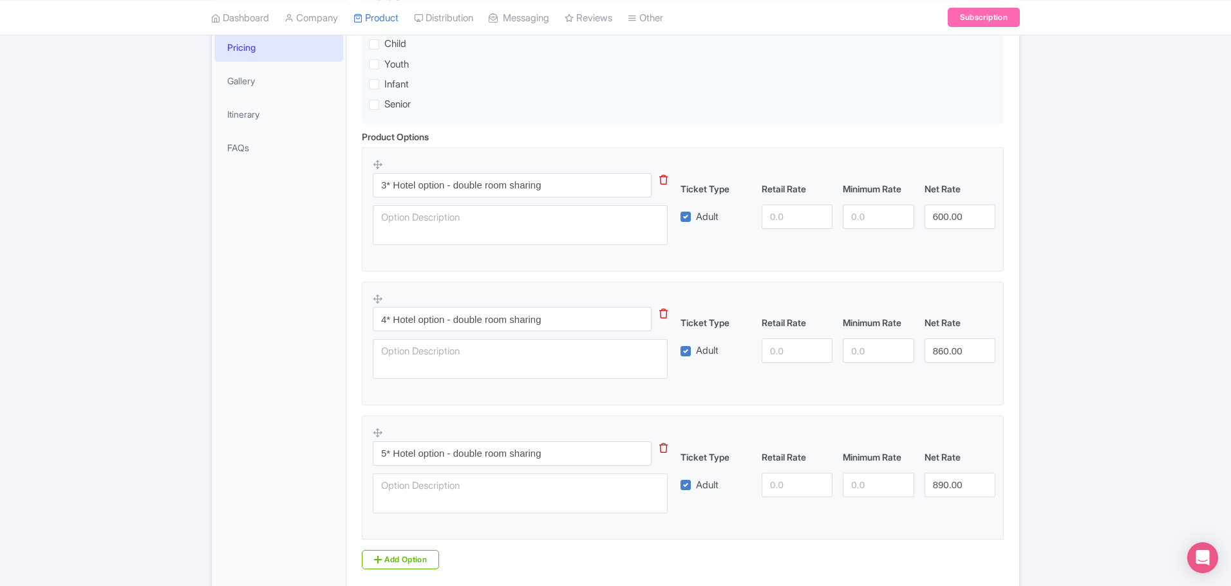
scroll to position [395, 0]
